Goal: Transaction & Acquisition: Purchase product/service

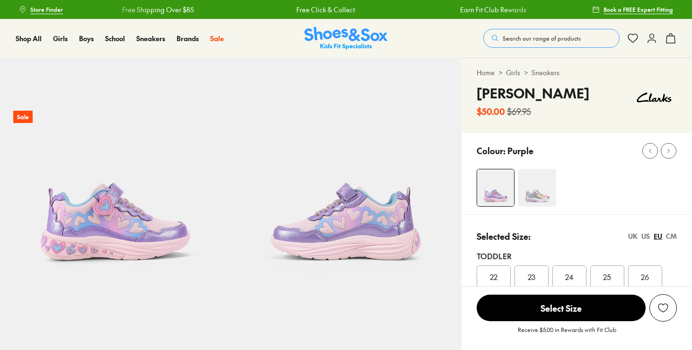
select select "*"
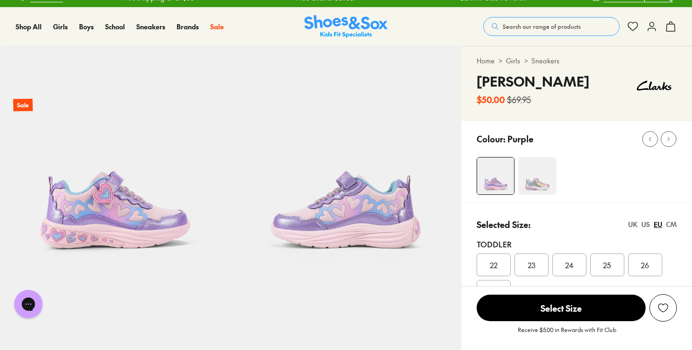
click at [539, 180] on img at bounding box center [537, 176] width 38 height 38
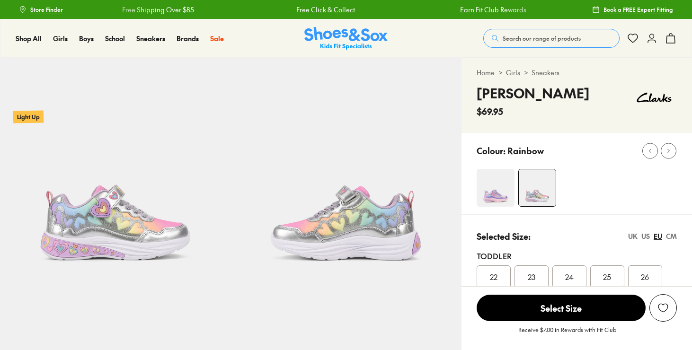
select select "*"
click at [495, 189] on img at bounding box center [496, 188] width 38 height 38
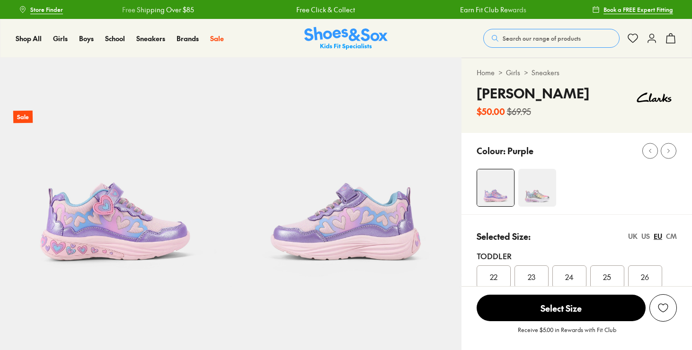
select select "*"
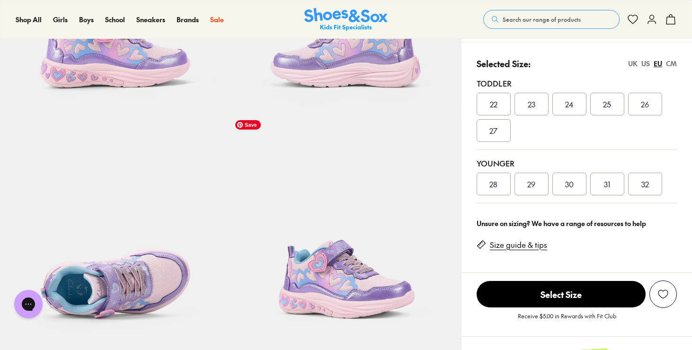
scroll to position [168, 0]
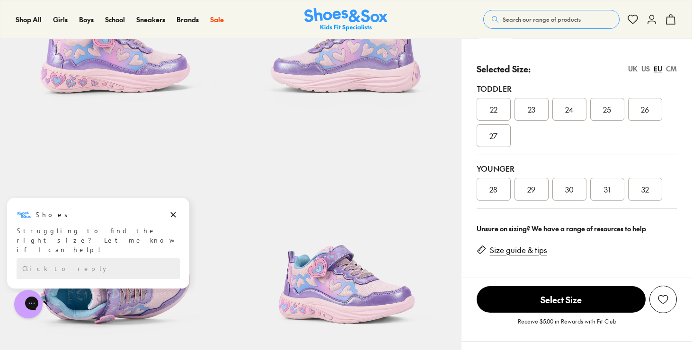
click at [633, 70] on div "UK" at bounding box center [632, 69] width 9 height 10
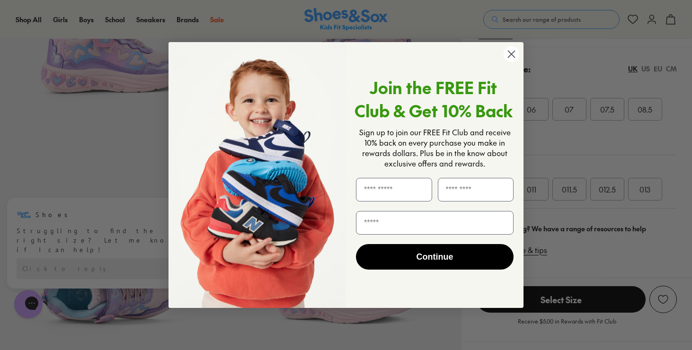
click at [509, 56] on circle "Close dialog" at bounding box center [512, 54] width 16 height 16
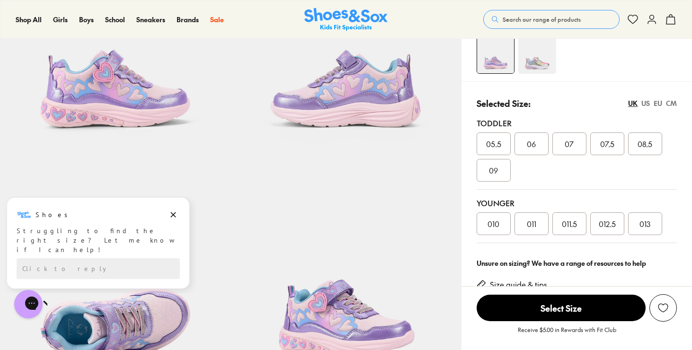
scroll to position [114, 0]
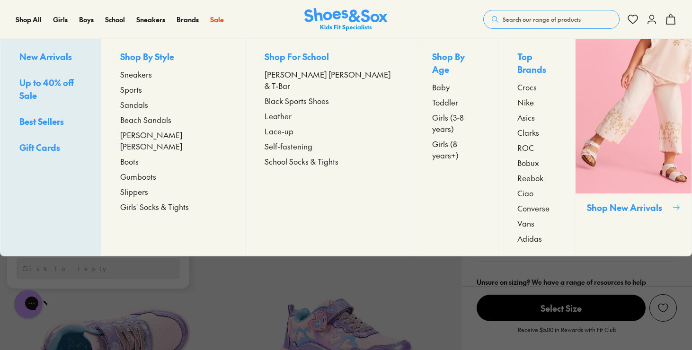
click at [432, 112] on span "Girls (3-8 years)" at bounding box center [455, 123] width 47 height 23
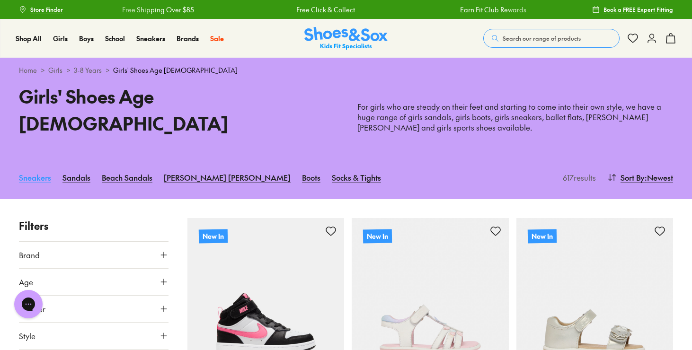
click at [38, 167] on link "Sneakers" at bounding box center [35, 177] width 32 height 21
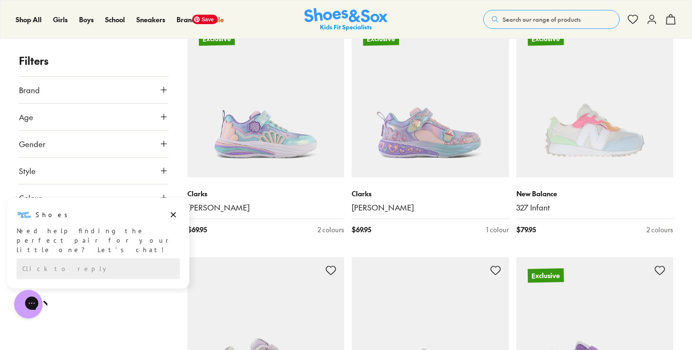
scroll to position [1150, 0]
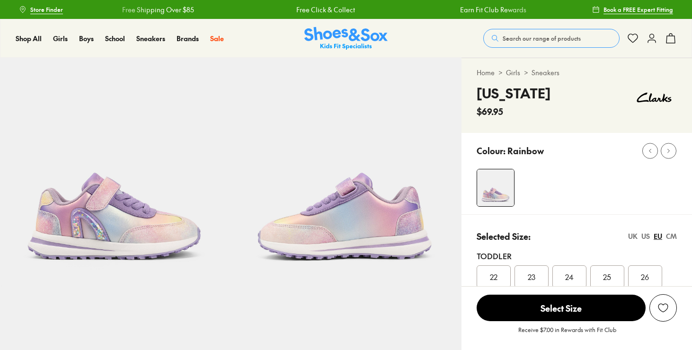
select select "*"
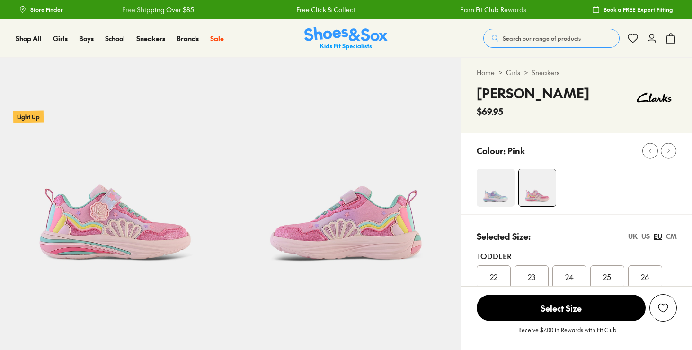
select select "*"
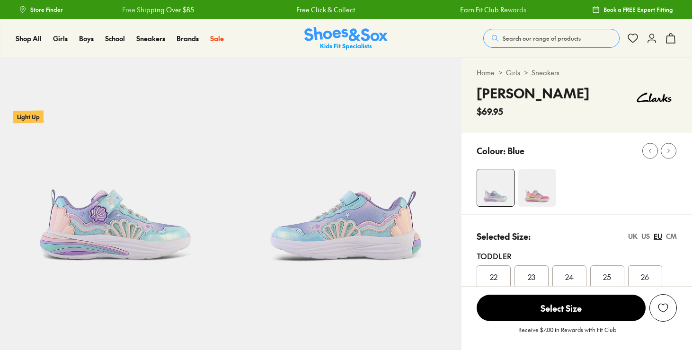
select select "*"
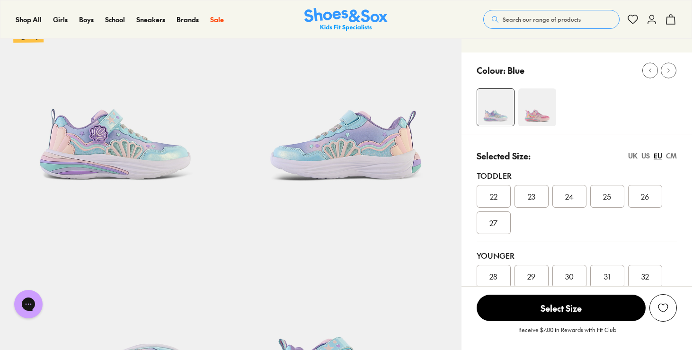
scroll to position [84, 0]
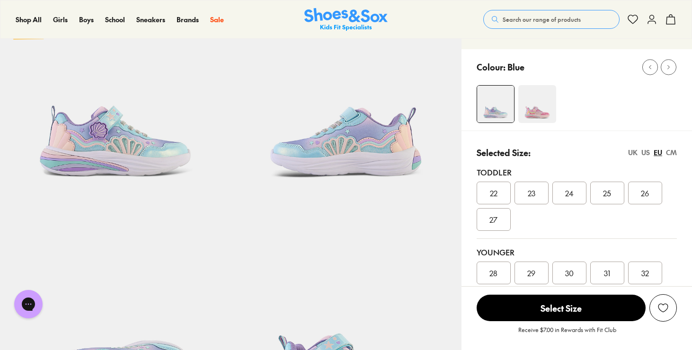
click at [634, 150] on div "UK" at bounding box center [632, 153] width 9 height 10
click at [652, 195] on span "08.5" at bounding box center [645, 192] width 15 height 11
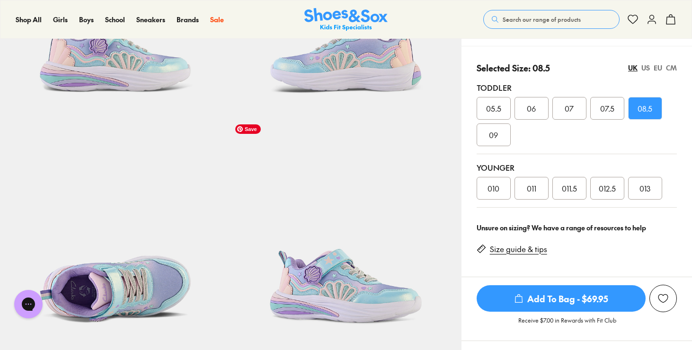
scroll to position [171, 0]
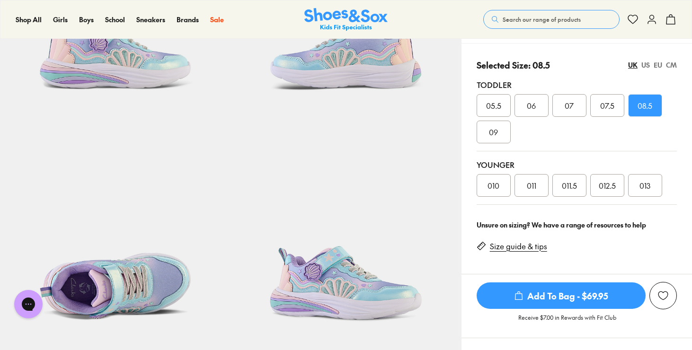
click at [515, 301] on span "Add To Bag - $69.95" at bounding box center [561, 296] width 169 height 27
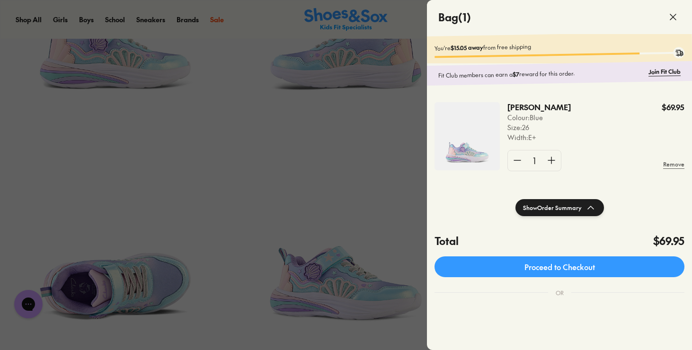
scroll to position [27, 0]
